Goal: Task Accomplishment & Management: Use online tool/utility

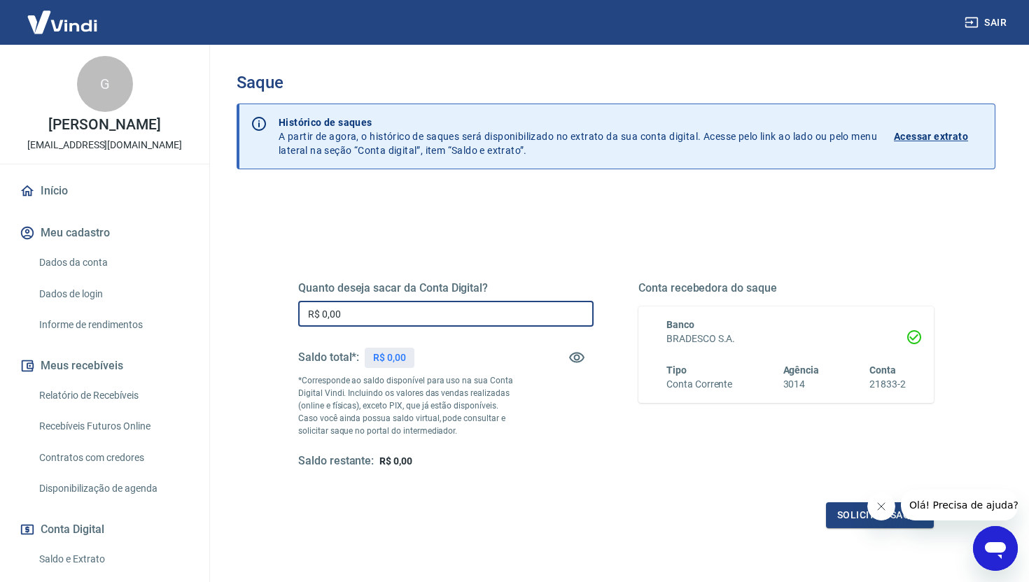
click at [401, 316] on input "R$ 0,00" at bounding box center [445, 314] width 295 height 26
type input "R$ 872,91"
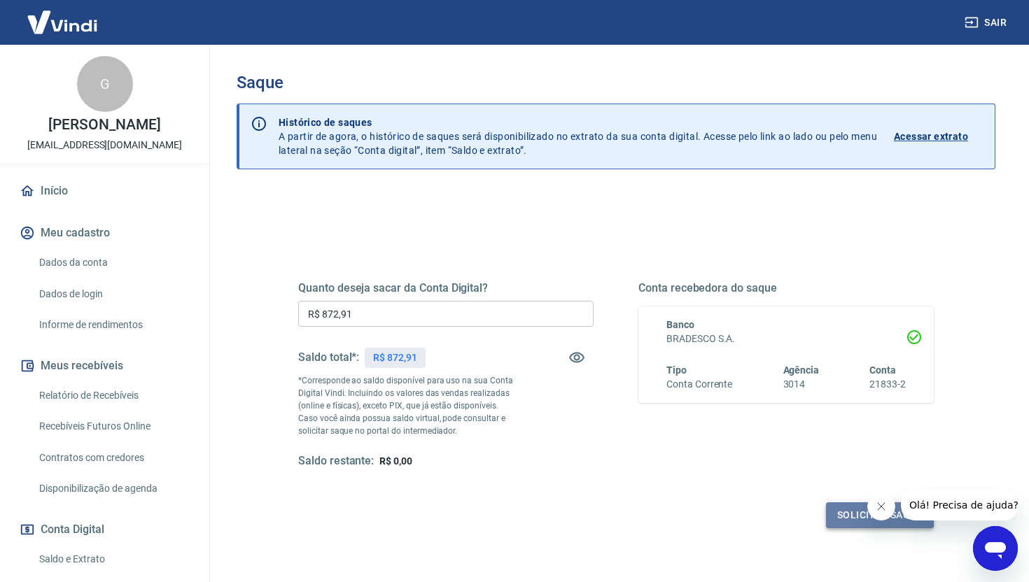
click at [852, 506] on button "Solicitar saque" at bounding box center [880, 515] width 108 height 26
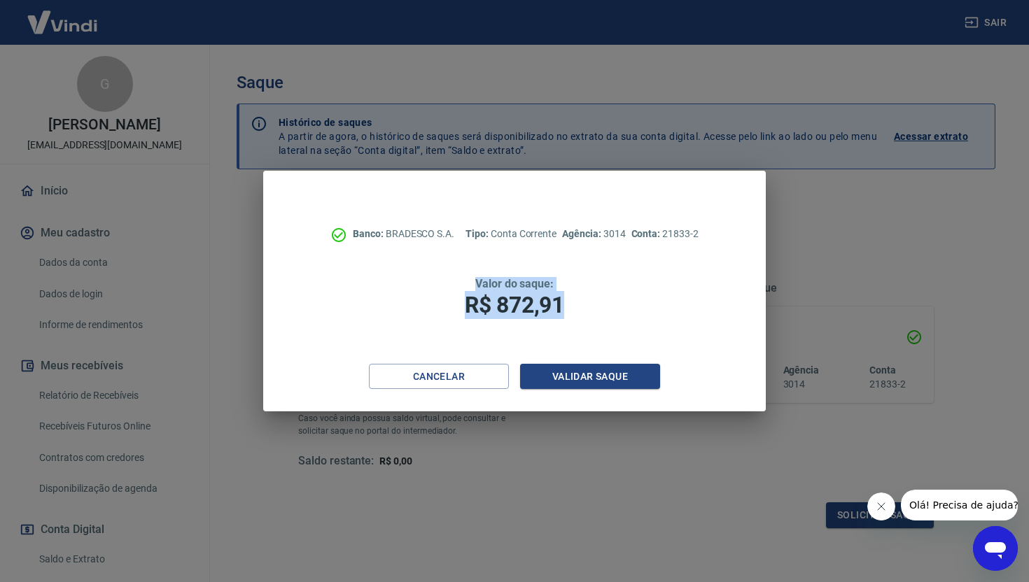
drag, startPoint x: 563, startPoint y: 304, endPoint x: 474, endPoint y: 281, distance: 91.1
click at [472, 281] on div "Valor do saque: R$ 872,91" at bounding box center [514, 298] width 390 height 42
click at [486, 291] on h1 "R$ 872,91" at bounding box center [514, 305] width 390 height 28
drag, startPoint x: 474, startPoint y: 281, endPoint x: 561, endPoint y: 309, distance: 91.0
click at [563, 307] on div "Valor do saque: R$ 872,91" at bounding box center [514, 298] width 390 height 42
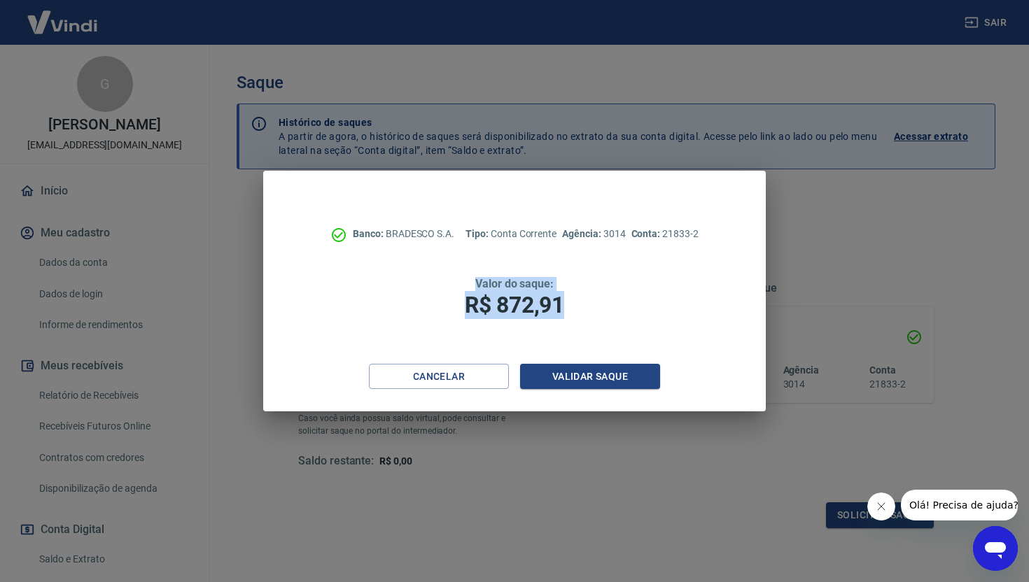
click at [563, 309] on span "R$ 872,91" at bounding box center [514, 305] width 99 height 27
drag, startPoint x: 563, startPoint y: 309, endPoint x: 464, endPoint y: 280, distance: 103.4
click at [464, 280] on div "Valor do saque: R$ 872,91" at bounding box center [514, 298] width 390 height 42
click at [475, 283] on span "Valor do saque:" at bounding box center [514, 283] width 78 height 13
drag, startPoint x: 475, startPoint y: 283, endPoint x: 563, endPoint y: 306, distance: 91.1
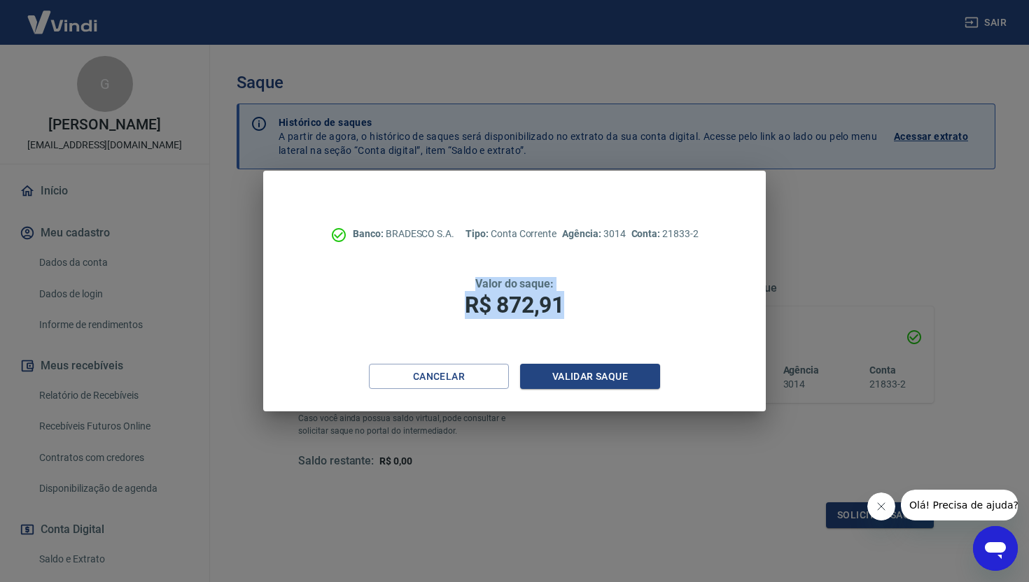
click at [563, 306] on div "Valor do saque: R$ 872,91" at bounding box center [514, 298] width 390 height 42
click at [563, 306] on span "R$ 872,91" at bounding box center [514, 305] width 99 height 27
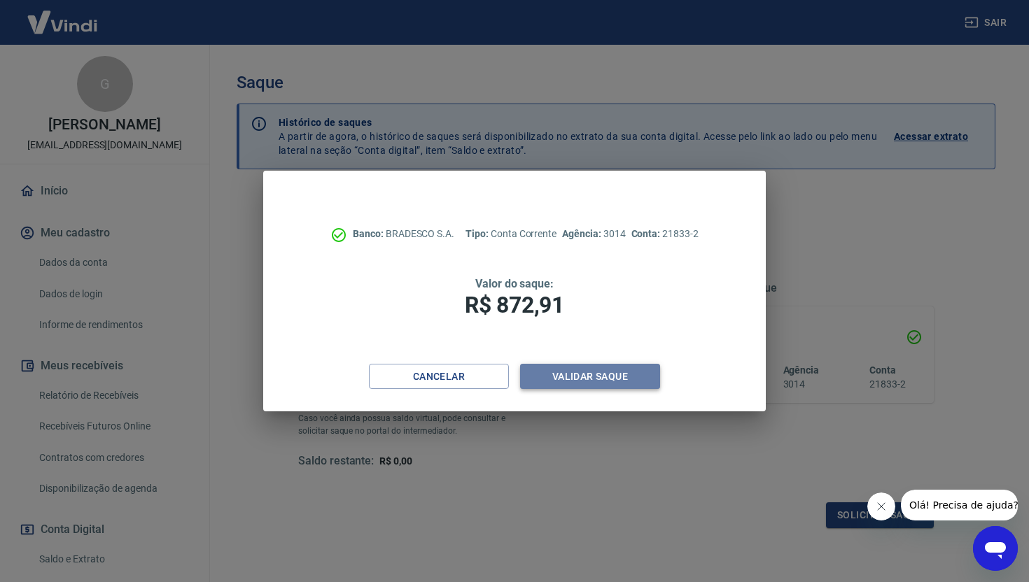
click at [582, 369] on button "Validar saque" at bounding box center [590, 377] width 140 height 26
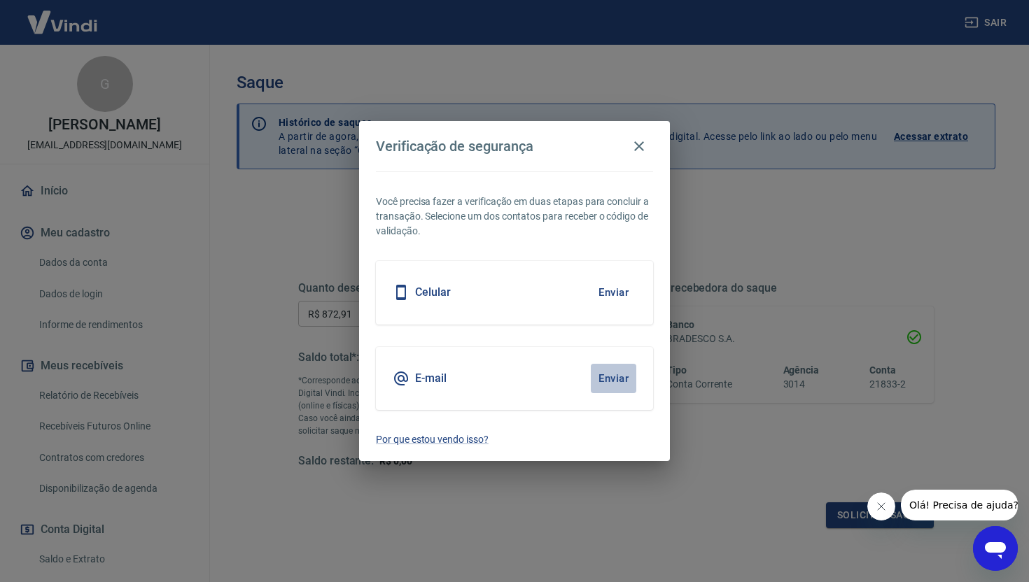
click at [600, 374] on button "Enviar" at bounding box center [613, 378] width 45 height 29
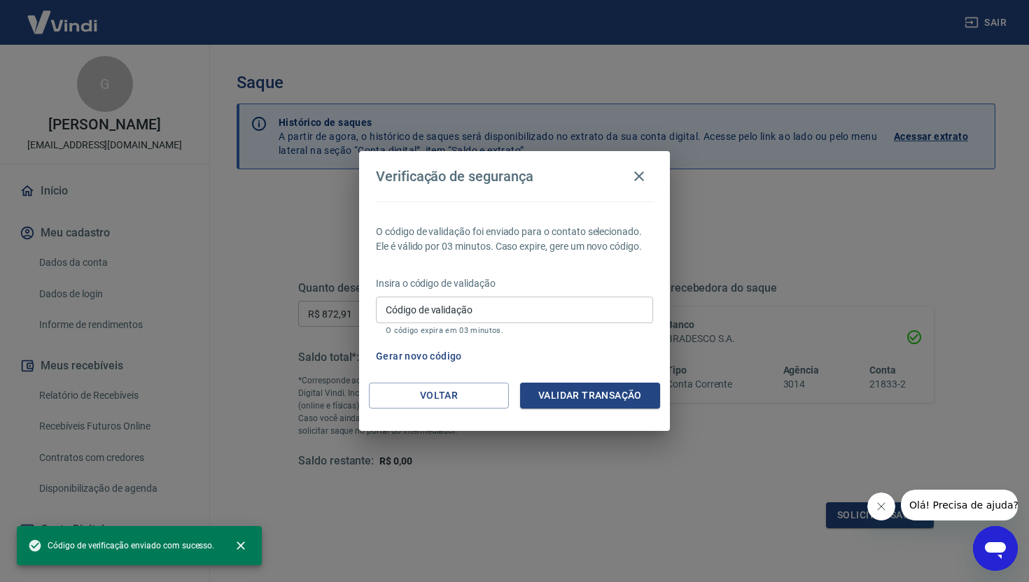
click at [540, 306] on input "Código de validação" at bounding box center [514, 310] width 277 height 26
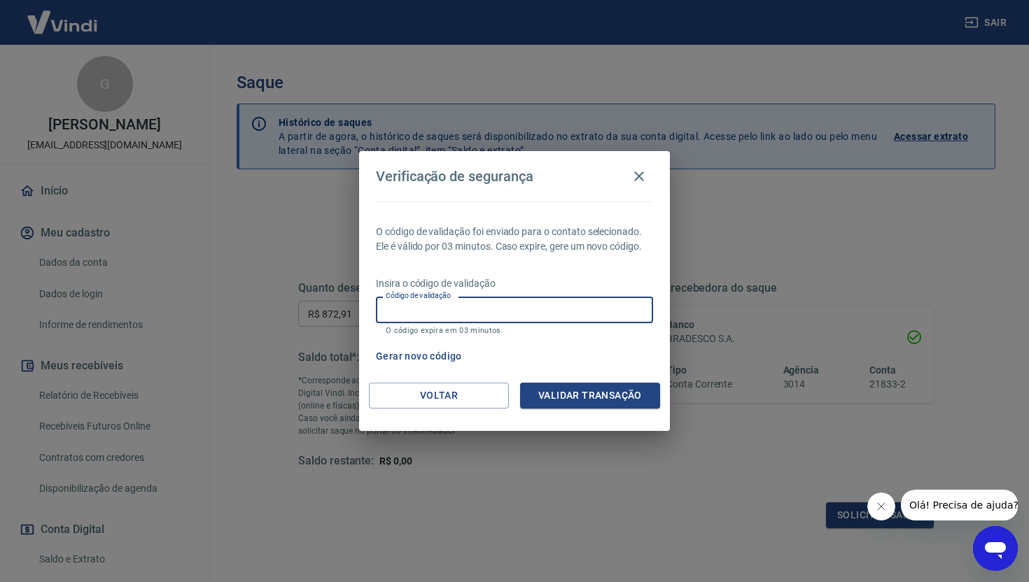
click at [439, 306] on input "Código de validação" at bounding box center [514, 310] width 277 height 26
paste input "402009"
type input "402009"
click at [572, 396] on button "Validar transação" at bounding box center [590, 396] width 140 height 26
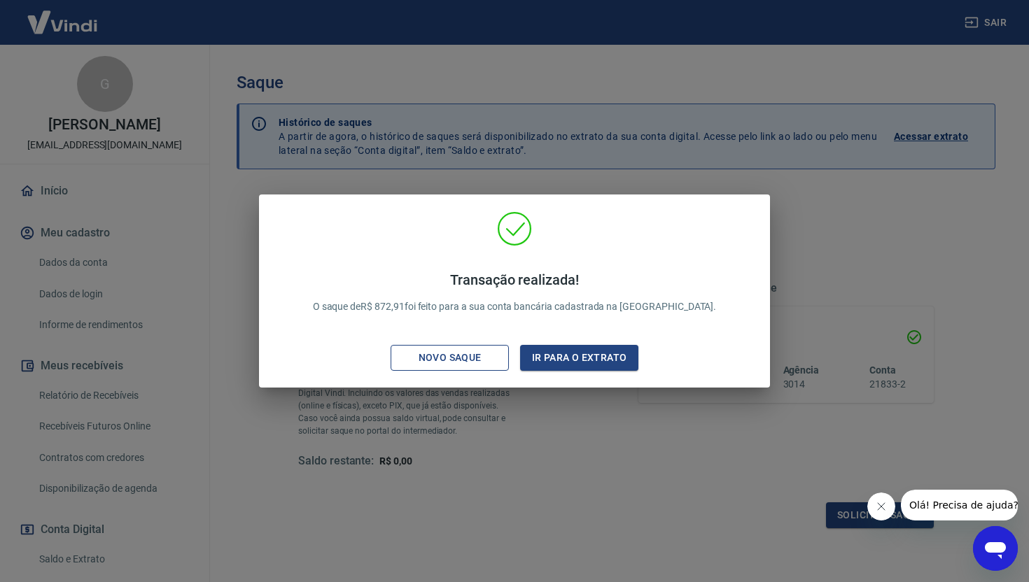
click at [457, 352] on div "Novo saque" at bounding box center [450, 357] width 97 height 17
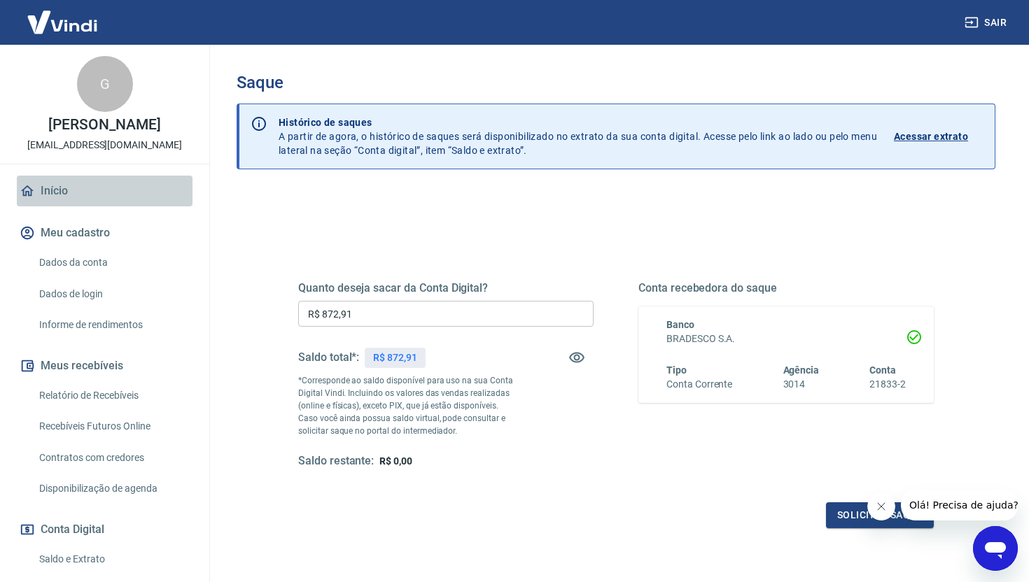
click at [46, 202] on link "Início" at bounding box center [105, 191] width 176 height 31
